Goal: Transaction & Acquisition: Purchase product/service

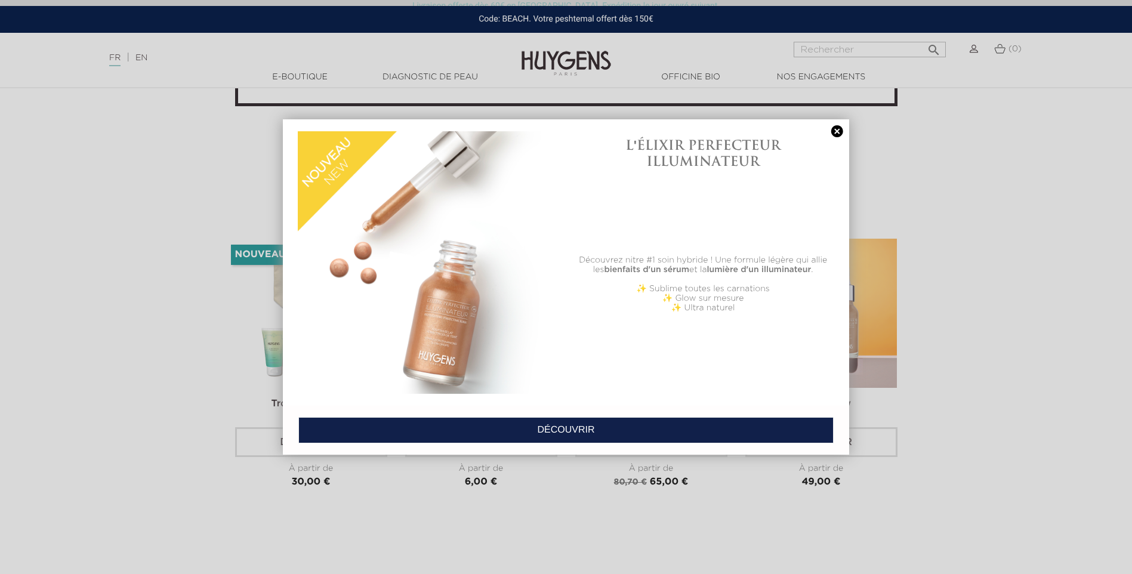
scroll to position [2804, 0]
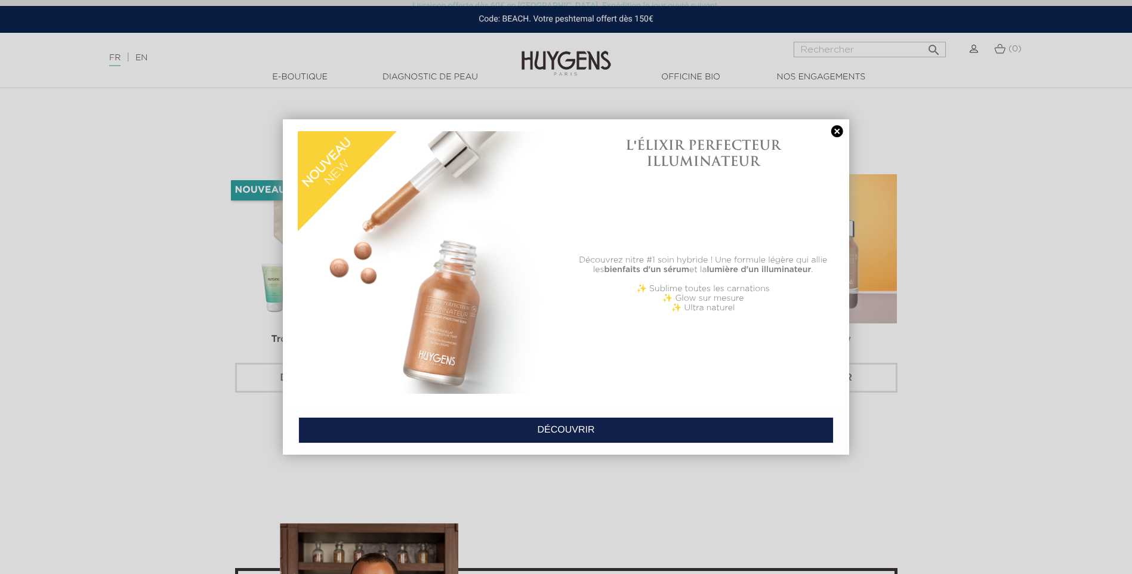
click at [835, 131] on link at bounding box center [837, 131] width 17 height 13
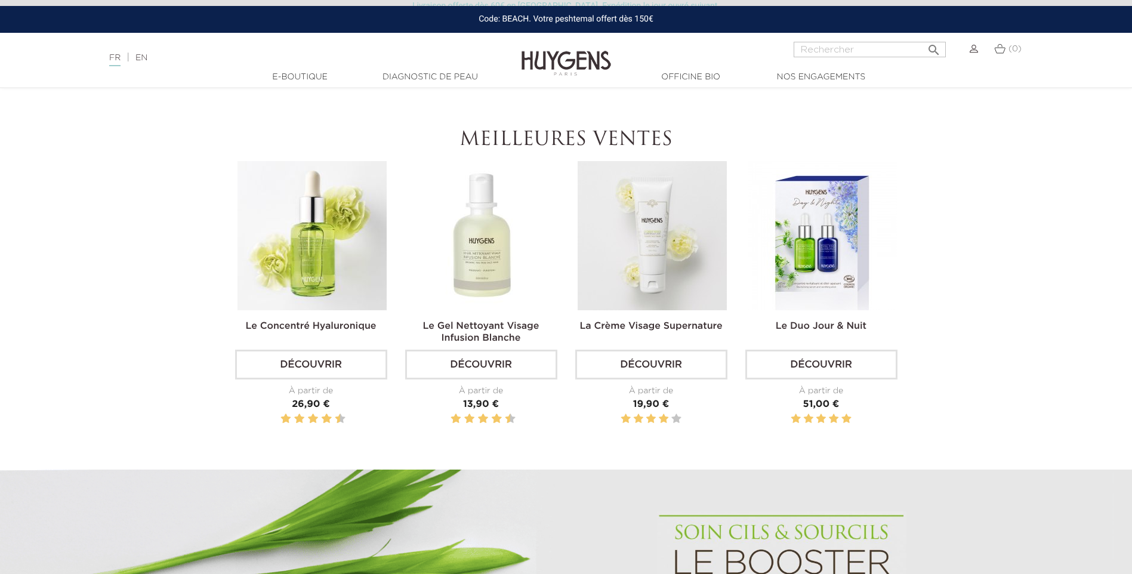
scroll to position [358, 0]
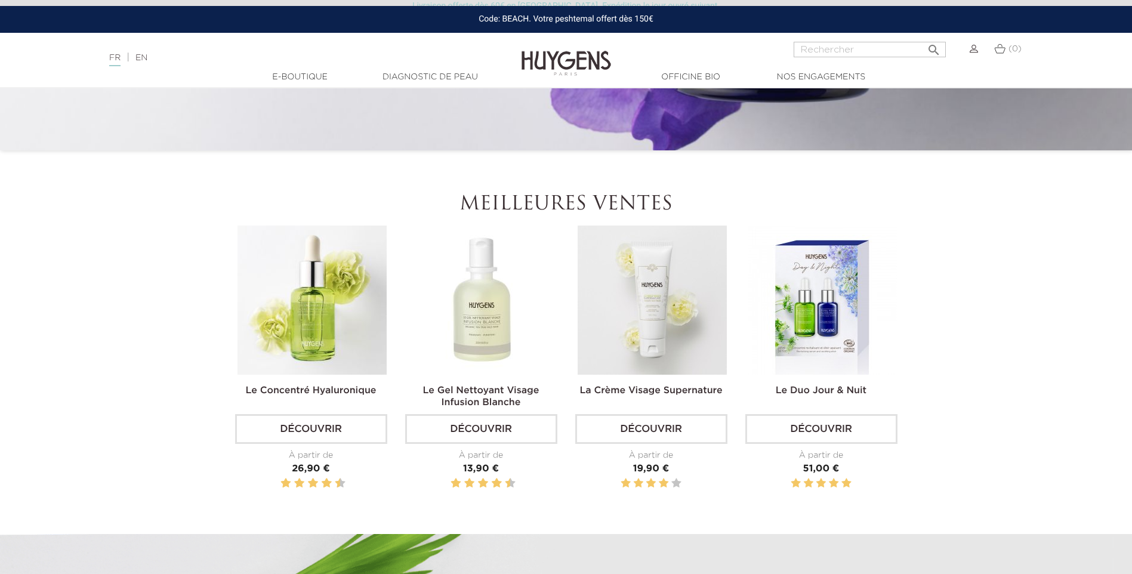
click at [633, 289] on img at bounding box center [652, 300] width 149 height 149
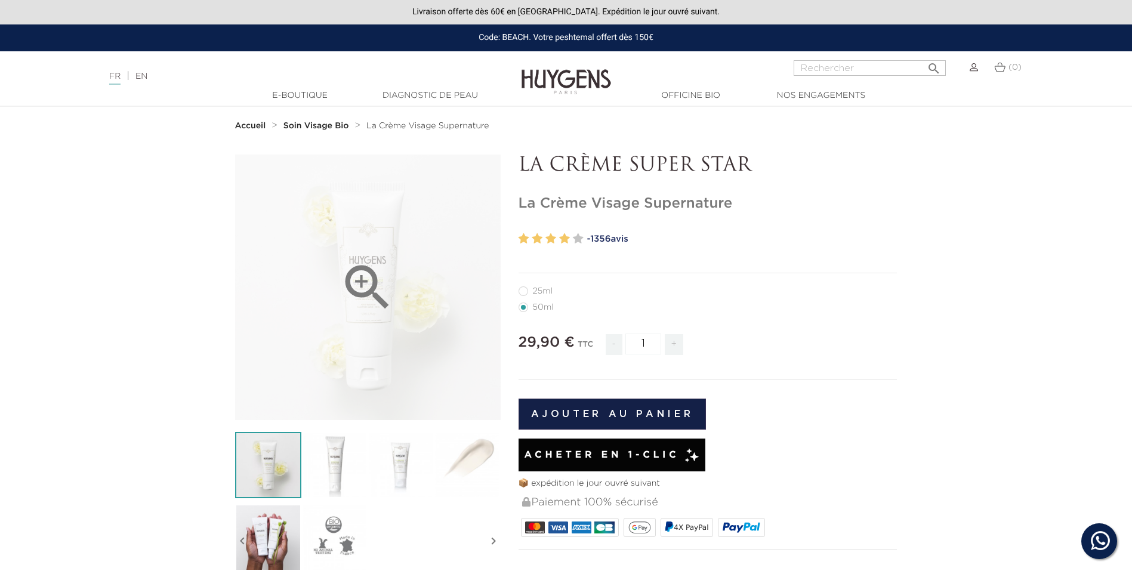
click at [360, 288] on icon "" at bounding box center [368, 288] width 60 height 60
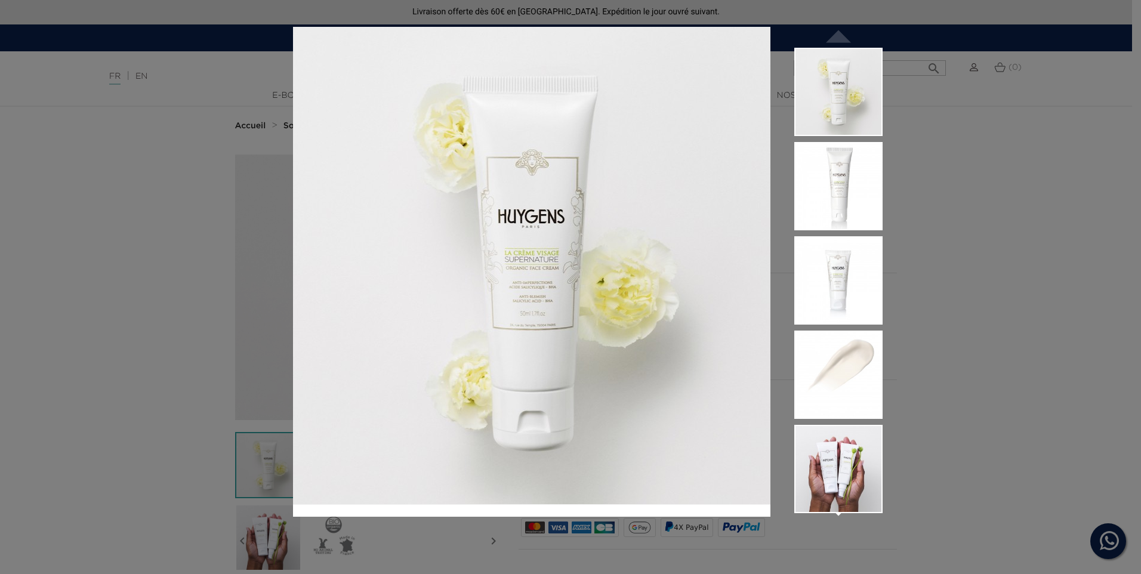
click at [931, 343] on div " " at bounding box center [570, 287] width 1141 height 574
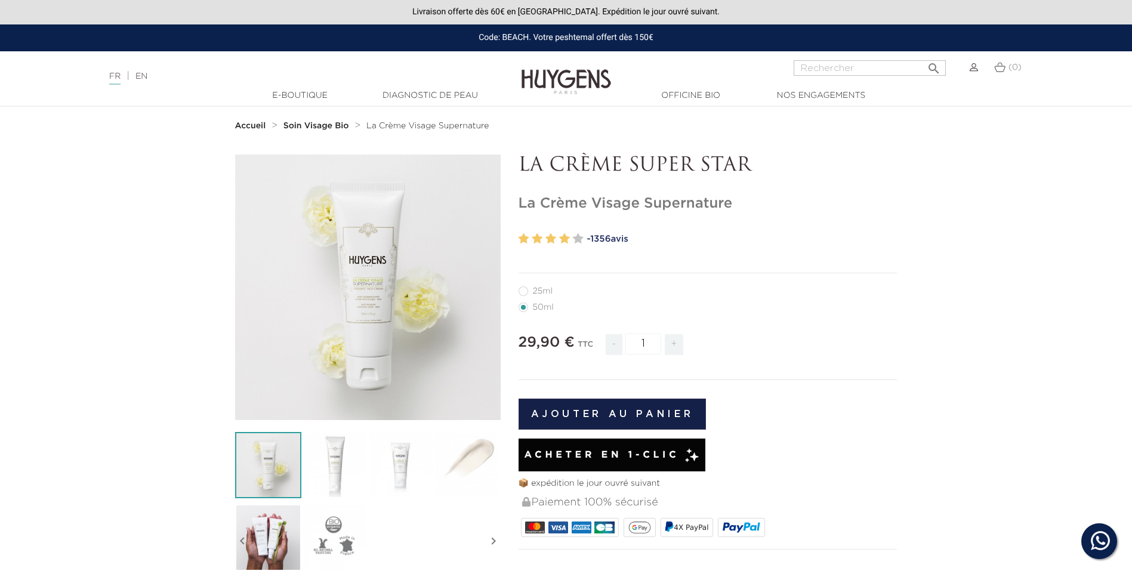
click at [530, 346] on span "29,90 €" at bounding box center [547, 342] width 56 height 14
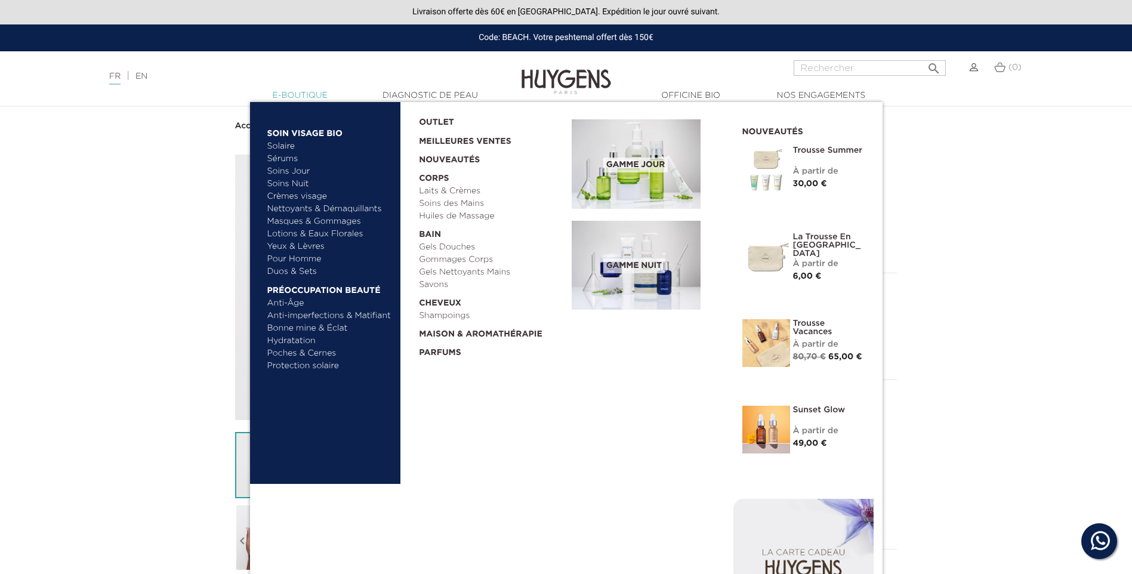
click at [305, 94] on link "  E-Boutique" at bounding box center [299, 96] width 119 height 13
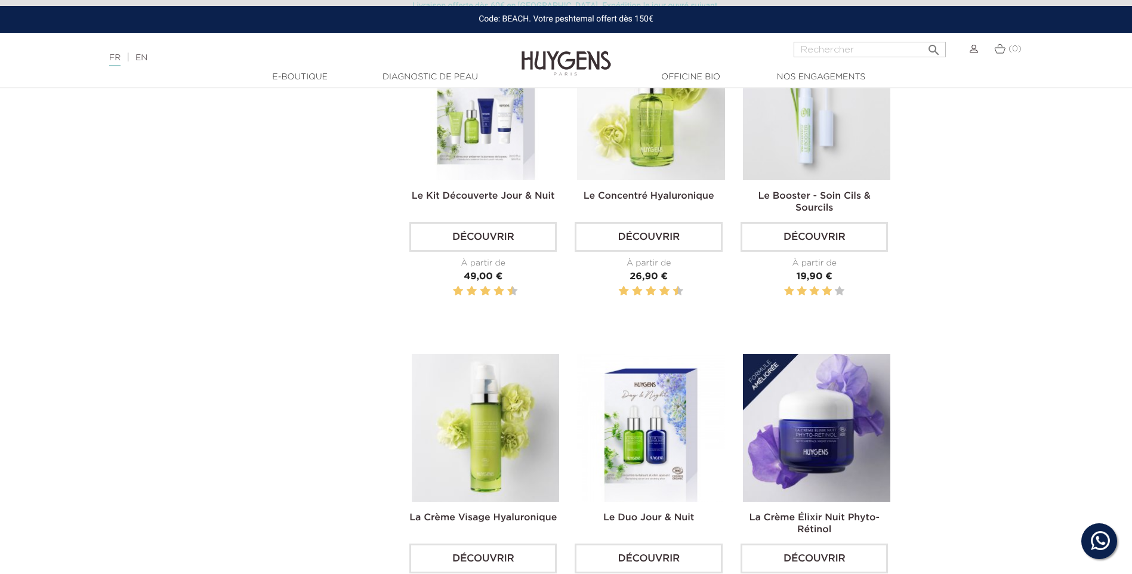
scroll to position [477, 0]
